Goal: Transaction & Acquisition: Purchase product/service

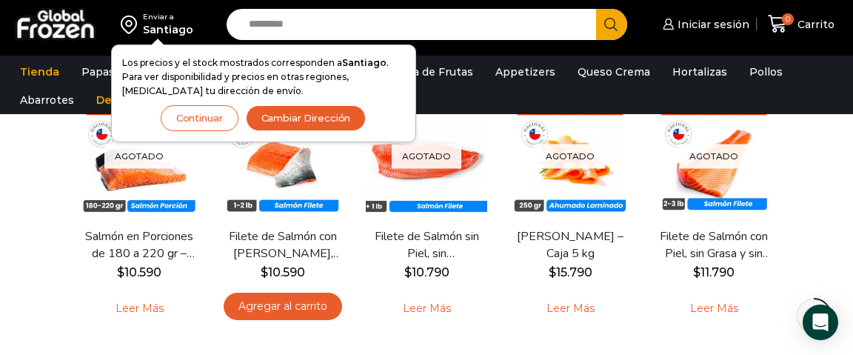
click at [199, 124] on button "Continuar" at bounding box center [200, 118] width 78 height 26
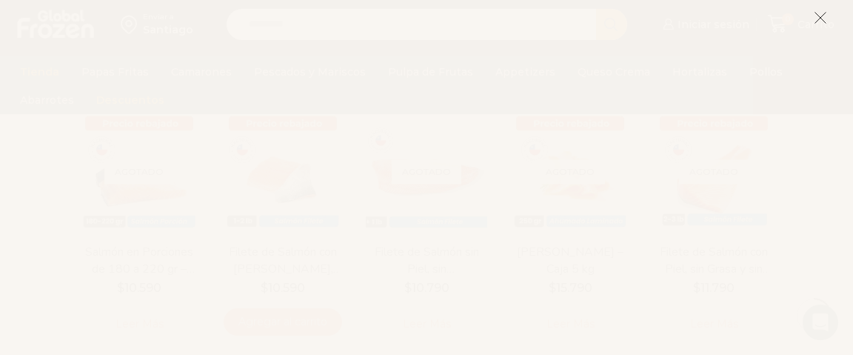
scroll to position [138, 0]
click at [821, 21] on icon at bounding box center [819, 17] width 13 height 13
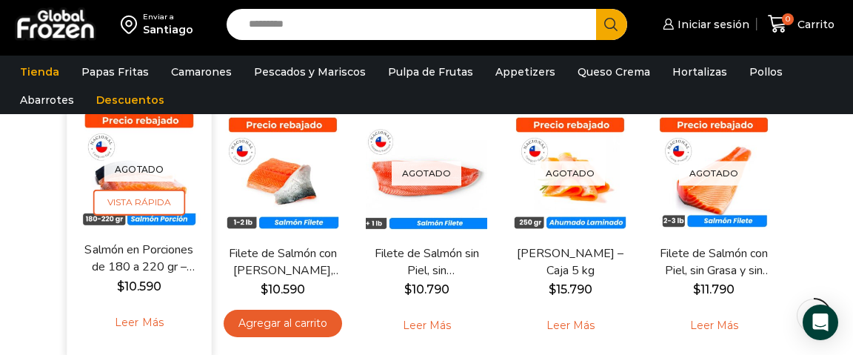
click at [138, 261] on link "Salmón en Porciones de 180 a 220 gr – Caja 5 kg" at bounding box center [139, 258] width 110 height 35
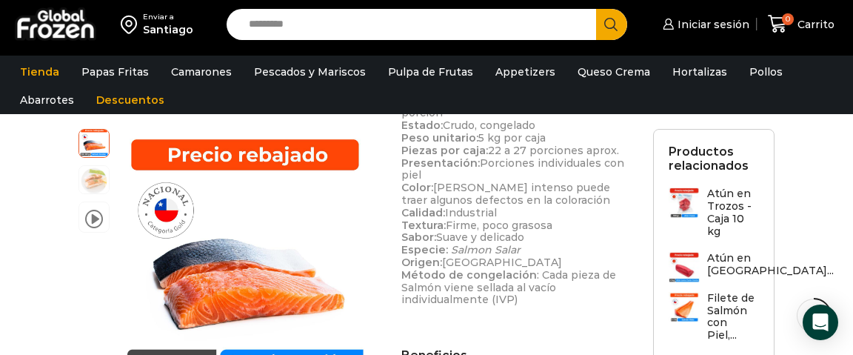
scroll to position [659, 0]
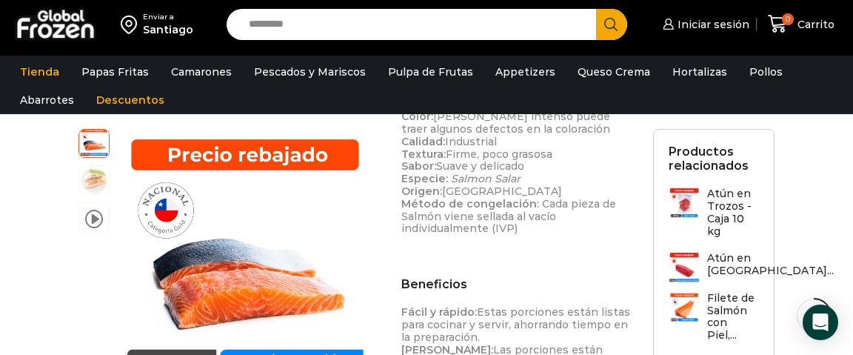
click at [711, 200] on h3 "Atún en Trozos - Caja 10 kg" at bounding box center [733, 212] width 52 height 50
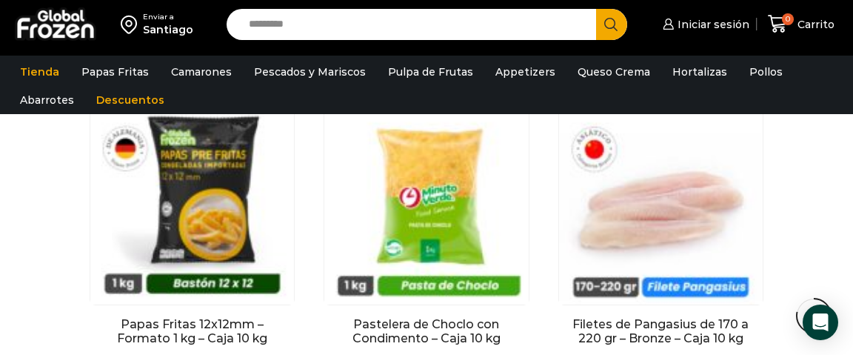
scroll to position [1630, 0]
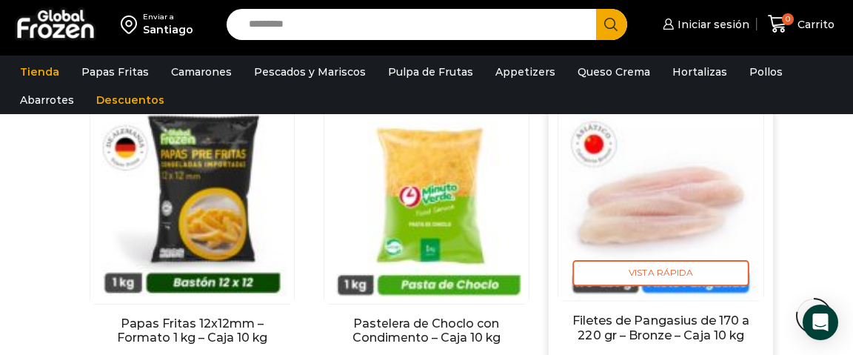
click at [667, 159] on img "3 / 3" at bounding box center [660, 197] width 205 height 205
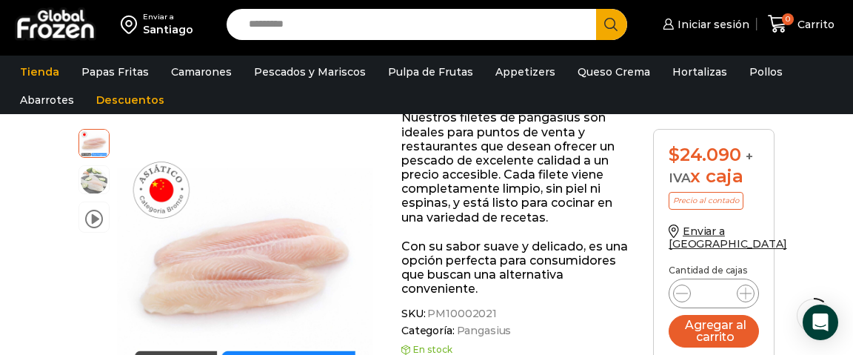
scroll to position [33, 0]
